Goal: Information Seeking & Learning: Learn about a topic

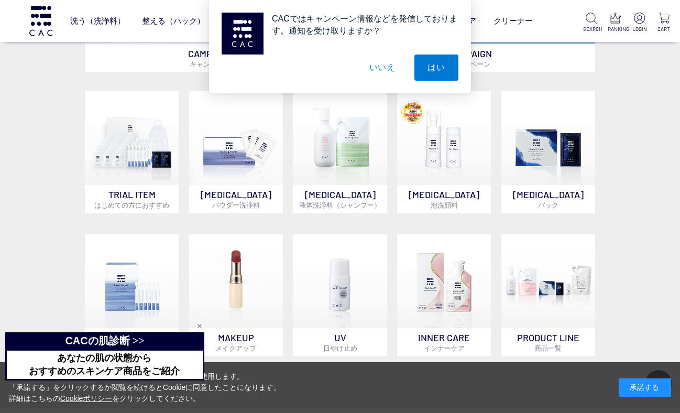
scroll to position [623, 0]
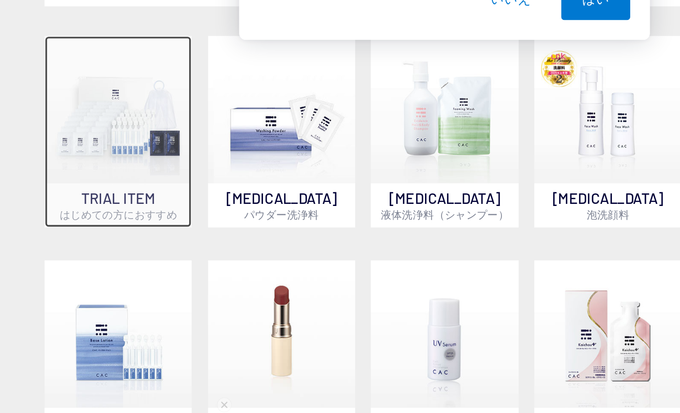
click at [114, 162] on img at bounding box center [132, 138] width 94 height 94
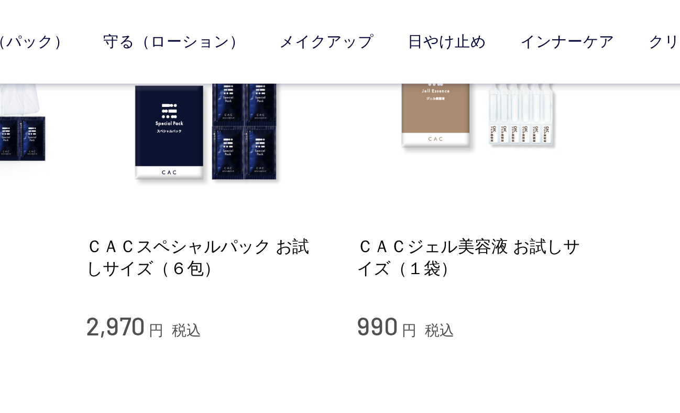
scroll to position [134, 0]
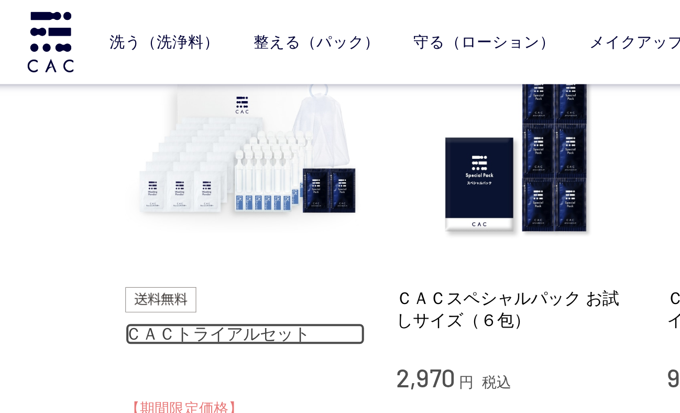
click at [95, 166] on link "ＣＡＣトライアルセット" at bounding box center [137, 166] width 119 height 11
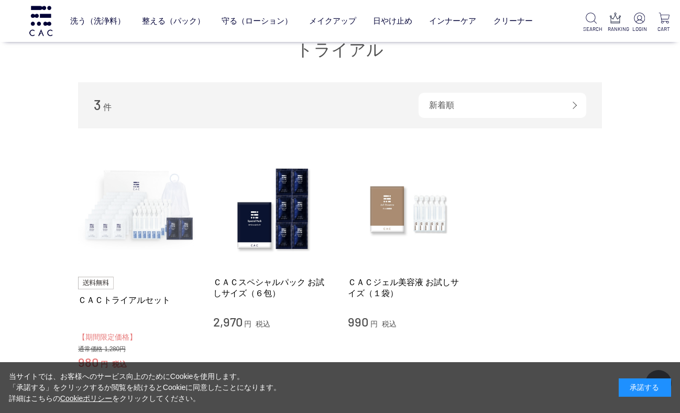
scroll to position [157, 0]
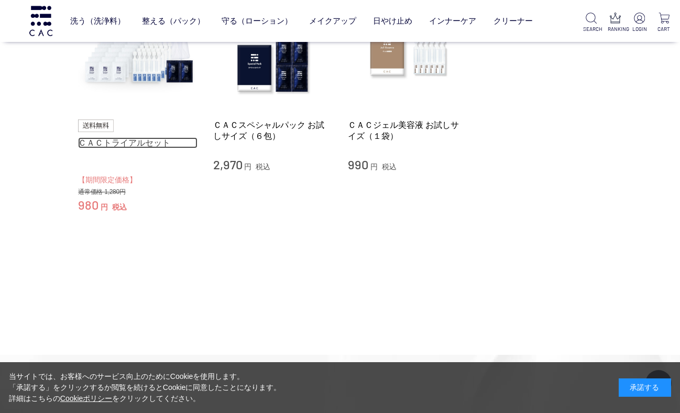
click at [140, 143] on link "ＣＡＣトライアルセット" at bounding box center [137, 142] width 119 height 11
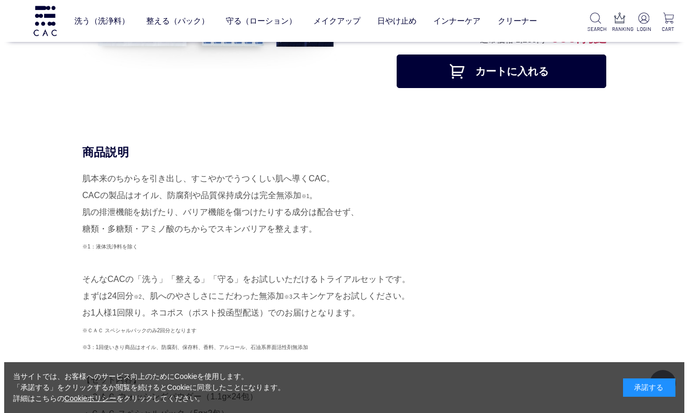
scroll to position [178, 0]
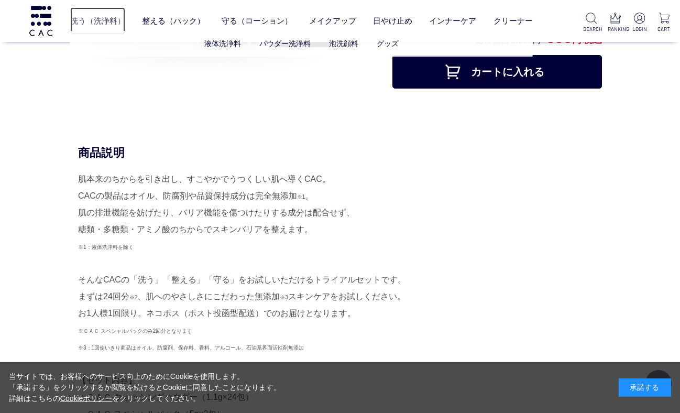
click at [92, 19] on link "洗う（洗浄料）" at bounding box center [97, 20] width 55 height 27
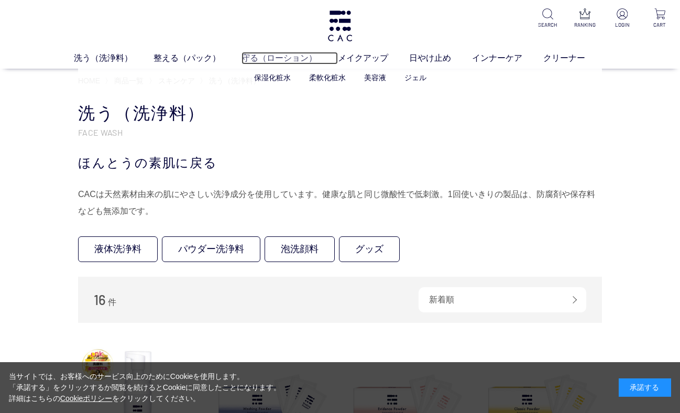
click at [270, 57] on link "守る（ローション）" at bounding box center [290, 58] width 96 height 13
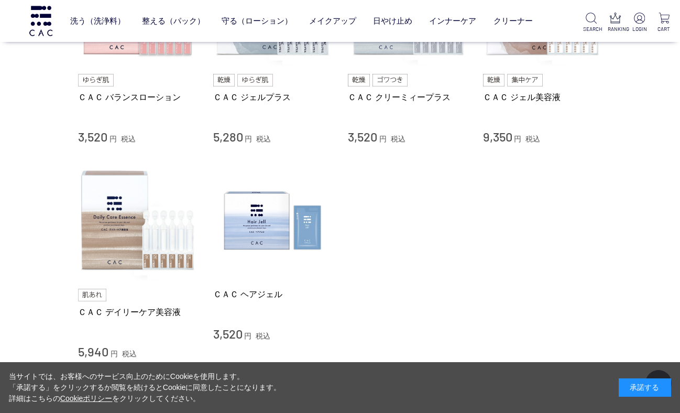
scroll to position [713, 0]
